Goal: Task Accomplishment & Management: Use online tool/utility

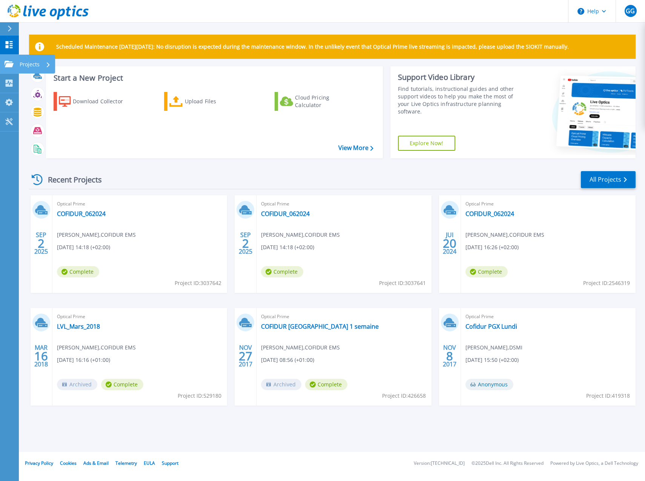
click at [29, 61] on p "Projects" at bounding box center [30, 65] width 20 height 20
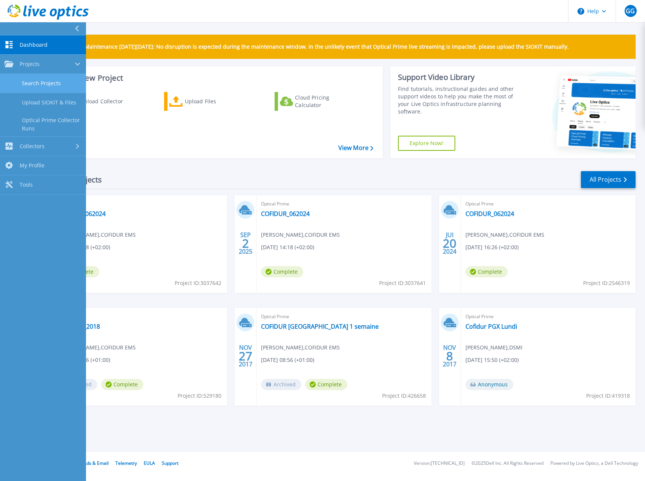
click at [33, 83] on link "Search Projects" at bounding box center [43, 83] width 86 height 19
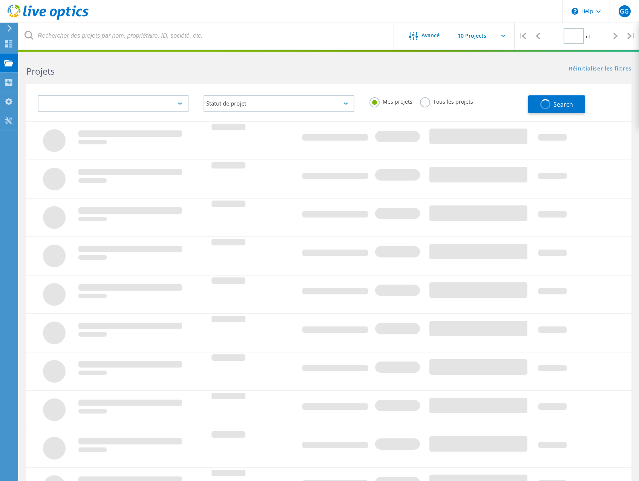
type input "1"
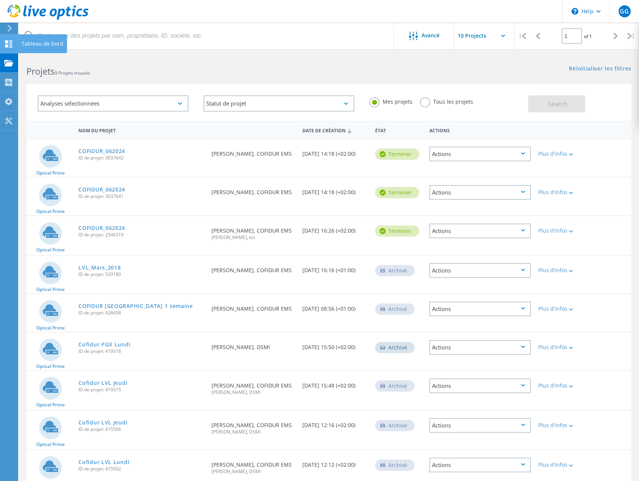
click at [9, 42] on icon at bounding box center [8, 43] width 9 height 7
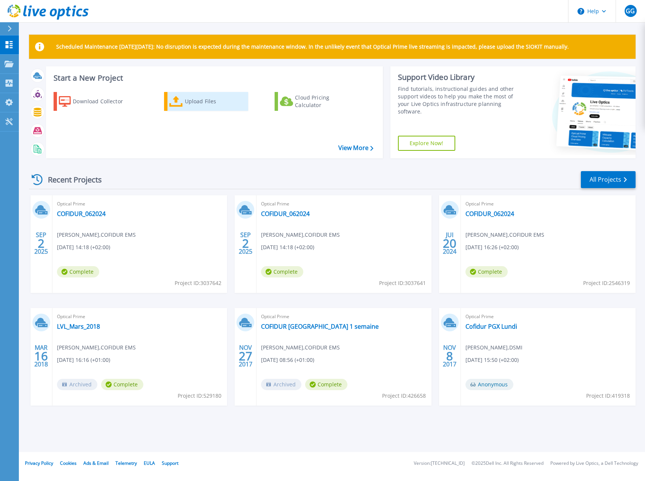
click at [184, 106] on link "Upload Files" at bounding box center [206, 101] width 84 height 19
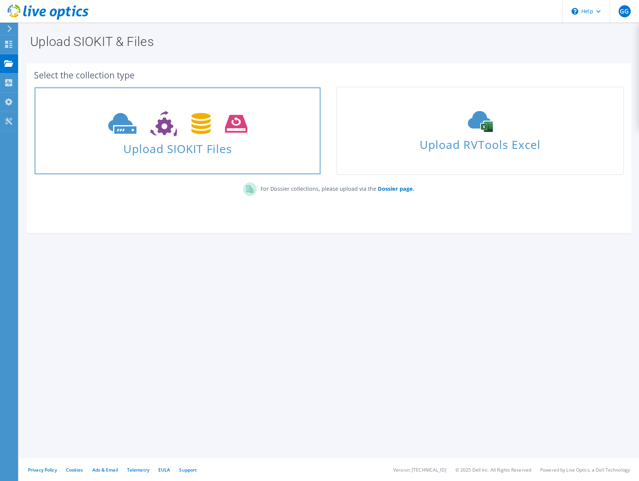
click at [169, 152] on span "Upload SIOKIT Files" at bounding box center [178, 146] width 286 height 16
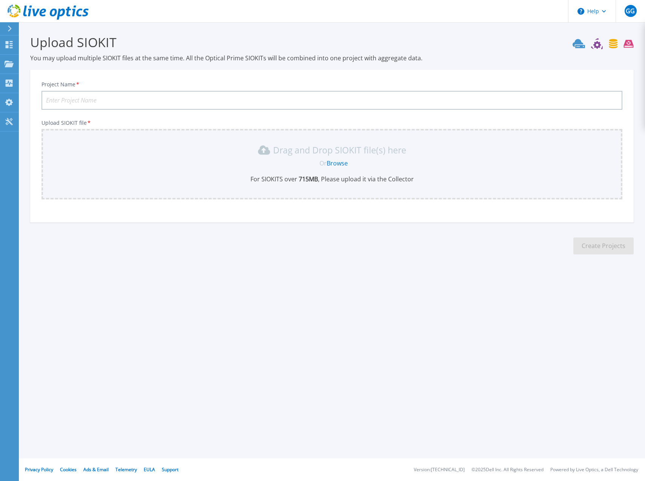
click at [342, 100] on input "Project Name *" at bounding box center [331, 100] width 581 height 19
type input "C"
type input "LVL-092025"
click at [330, 147] on p "Drag and Drop SIOKIT file(s) here" at bounding box center [339, 150] width 133 height 8
click at [335, 164] on link "Browse" at bounding box center [337, 163] width 21 height 8
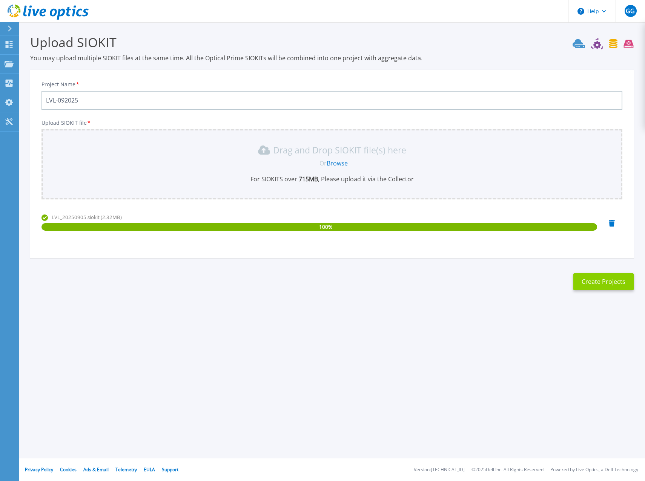
click at [601, 282] on button "Create Projects" at bounding box center [603, 281] width 60 height 17
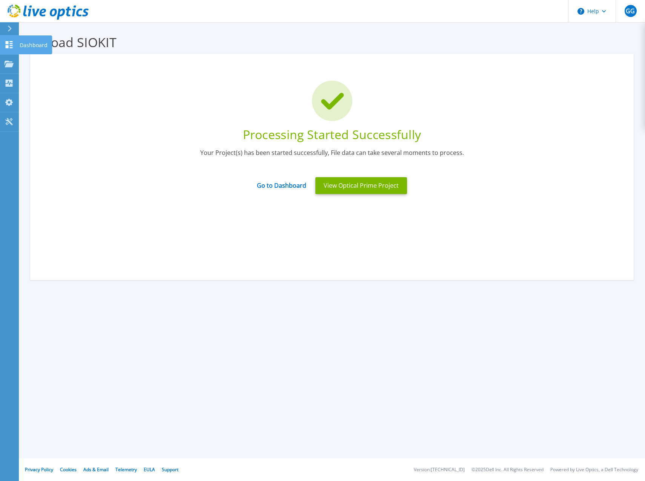
click at [9, 41] on icon at bounding box center [9, 44] width 9 height 7
